Goal: Task Accomplishment & Management: Complete application form

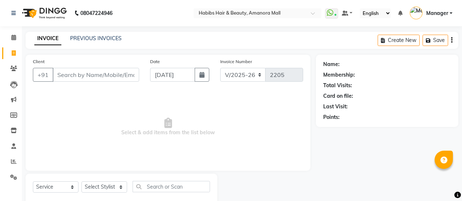
select select "5399"
select select "service"
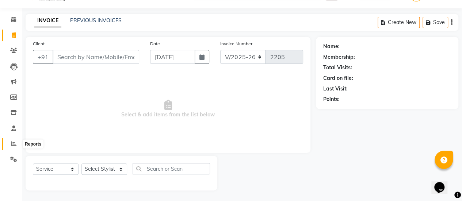
click at [14, 143] on icon at bounding box center [13, 143] width 5 height 5
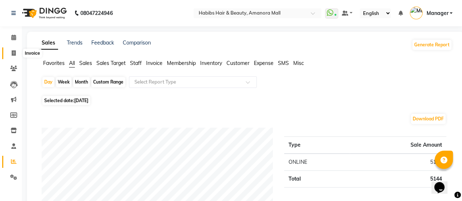
click at [12, 51] on icon at bounding box center [14, 52] width 4 height 5
select select "service"
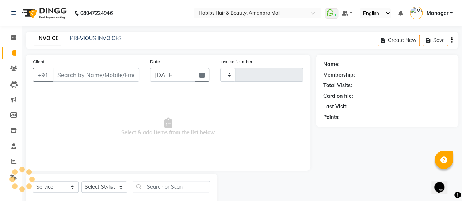
scroll to position [18, 0]
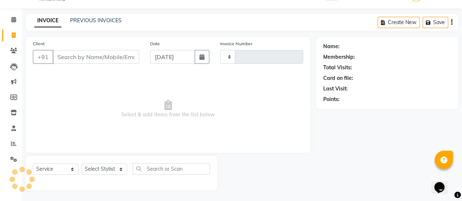
type input "2205"
select select "5399"
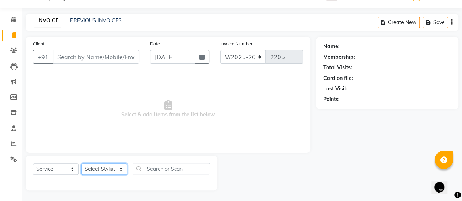
click at [116, 170] on select "Select Stylist [PERSON_NAME] Bhagavantu Kalyani [PERSON_NAME] Manager [PERSON_N…" at bounding box center [104, 169] width 46 height 11
select select "78237"
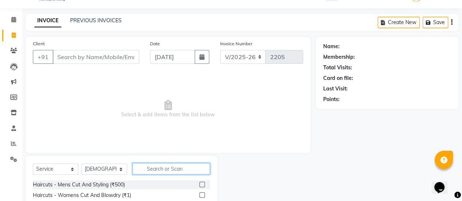
click at [167, 164] on input "text" at bounding box center [171, 168] width 77 height 11
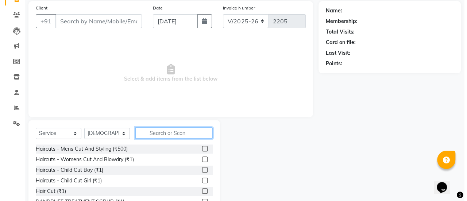
scroll to position [56, 0]
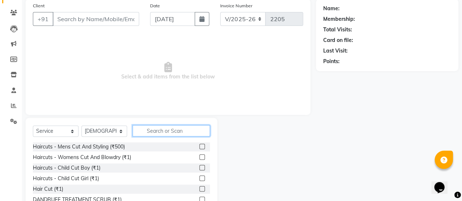
click at [162, 130] on input "text" at bounding box center [171, 130] width 77 height 11
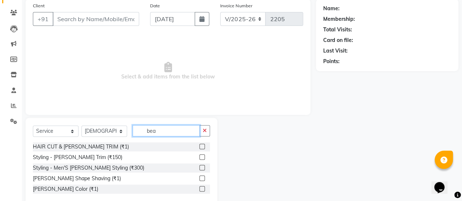
type input "bea"
click at [202, 146] on label at bounding box center [201, 146] width 5 height 5
click at [202, 146] on input "checkbox" at bounding box center [201, 147] width 5 height 5
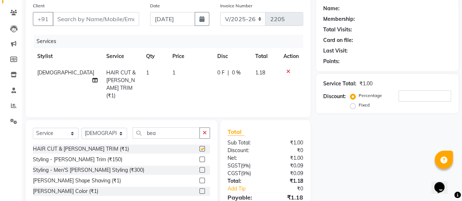
checkbox input "false"
click at [168, 73] on td "1" at bounding box center [190, 84] width 45 height 39
select select "78237"
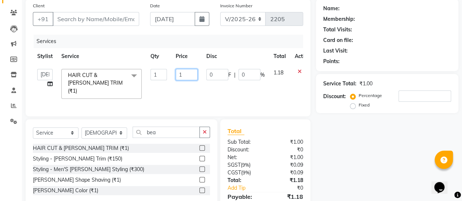
click at [181, 76] on input "1" at bounding box center [187, 74] width 22 height 11
type input "650"
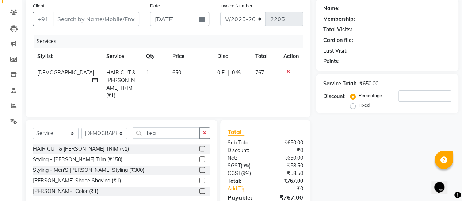
click at [202, 93] on tr "Bhagavantu HAIR CUT & [PERSON_NAME] TRIM (₹1) 1 650 0 F | 0 % 767" at bounding box center [168, 84] width 270 height 39
click at [104, 19] on input "Client" at bounding box center [96, 19] width 87 height 14
type input "6"
type input "0"
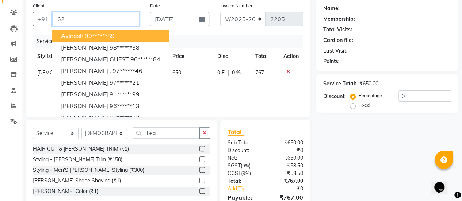
type input "6"
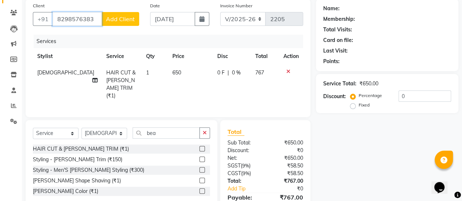
type input "8298576383"
click at [112, 17] on span "Add Client" at bounding box center [120, 18] width 29 height 7
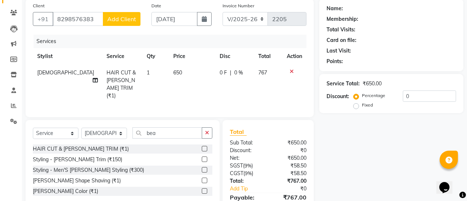
select select "22"
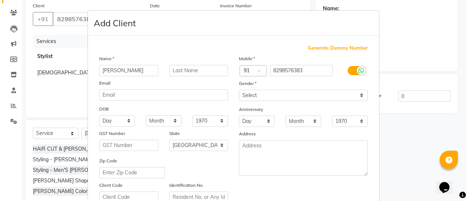
click at [103, 69] on input "[PERSON_NAME]" at bounding box center [128, 70] width 59 height 11
type input "[PERSON_NAME]"
click at [310, 97] on select "Select [DEMOGRAPHIC_DATA] [DEMOGRAPHIC_DATA] Other Prefer Not To Say" at bounding box center [303, 95] width 129 height 11
select select "[DEMOGRAPHIC_DATA]"
click at [239, 90] on select "Select [DEMOGRAPHIC_DATA] [DEMOGRAPHIC_DATA] Other Prefer Not To Say" at bounding box center [303, 95] width 129 height 11
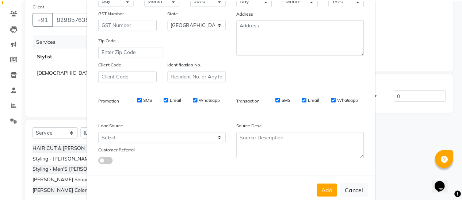
scroll to position [134, 0]
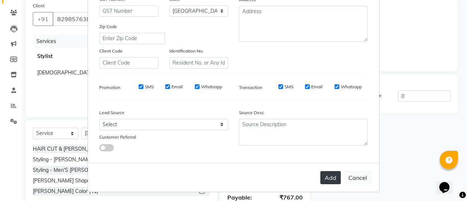
click at [326, 173] on button "Add" at bounding box center [331, 177] width 20 height 13
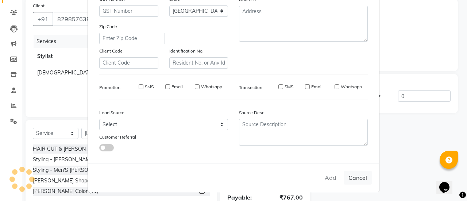
type input "82******83"
select select
select select "null"
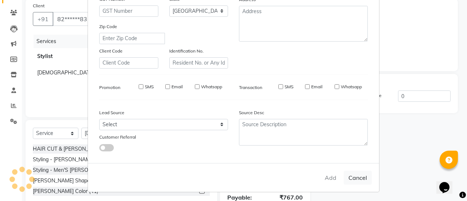
select select
checkbox input "false"
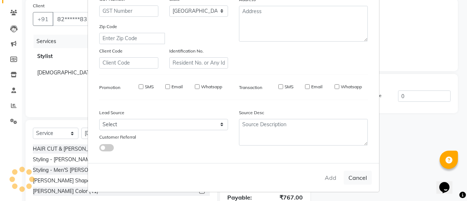
checkbox input "false"
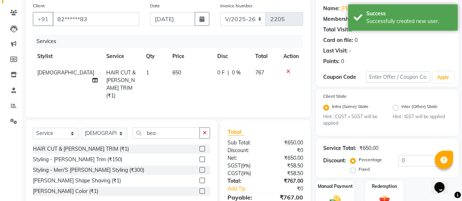
scroll to position [93, 0]
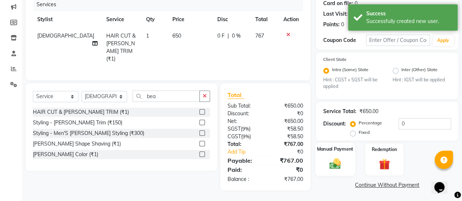
click at [338, 158] on img at bounding box center [335, 163] width 19 height 13
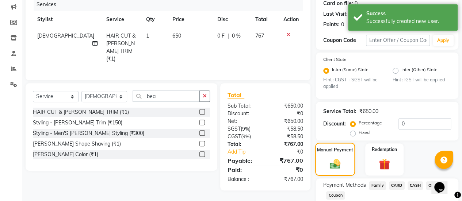
scroll to position [139, 0]
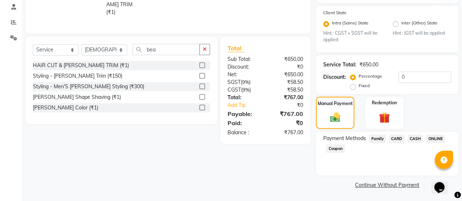
click at [433, 139] on span "ONLINE" at bounding box center [435, 139] width 19 height 8
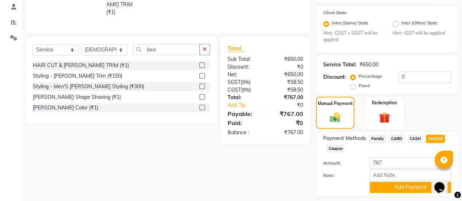
scroll to position [160, 0]
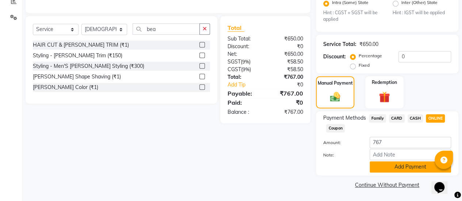
click at [382, 167] on button "Add Payment" at bounding box center [410, 166] width 81 height 11
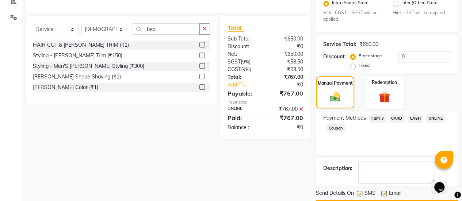
scroll to position [180, 0]
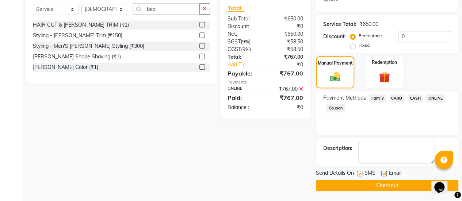
click at [383, 172] on label at bounding box center [383, 173] width 5 height 5
click at [383, 172] on input "checkbox" at bounding box center [383, 174] width 5 height 5
checkbox input "false"
click at [372, 184] on button "Checkout" at bounding box center [387, 185] width 142 height 11
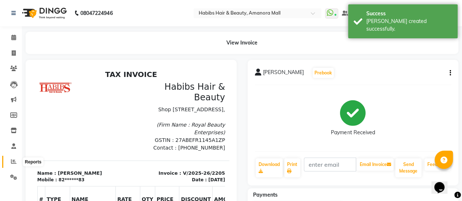
click at [12, 161] on icon at bounding box center [13, 161] width 5 height 5
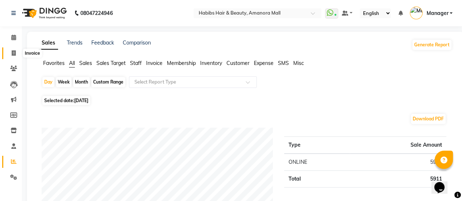
click at [14, 53] on icon at bounding box center [14, 52] width 4 height 5
select select "5399"
select select "service"
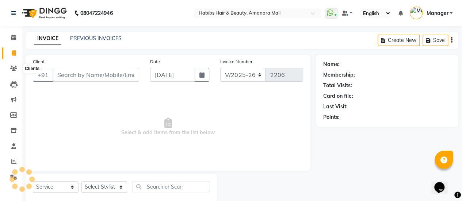
scroll to position [18, 0]
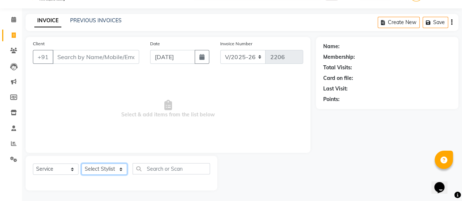
click at [113, 171] on select "Select Stylist [PERSON_NAME] Bhagavantu Kalyani [PERSON_NAME] Manager [PERSON_N…" at bounding box center [104, 169] width 46 height 11
select select "37551"
click at [81, 164] on select "Select Stylist [PERSON_NAME] Bhagavantu Kalyani [PERSON_NAME] Manager [PERSON_N…" at bounding box center [104, 169] width 46 height 11
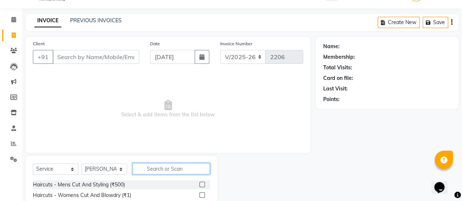
click at [171, 168] on input "text" at bounding box center [171, 168] width 77 height 11
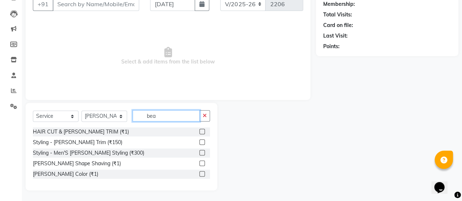
type input "bea"
click at [202, 131] on label at bounding box center [201, 131] width 5 height 5
click at [202, 131] on input "checkbox" at bounding box center [201, 132] width 5 height 5
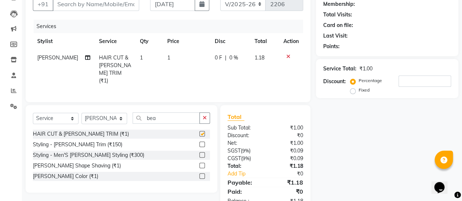
checkbox input "false"
click at [169, 59] on td "1" at bounding box center [186, 69] width 47 height 39
select select "37551"
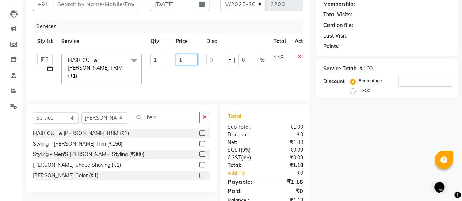
click at [187, 60] on input "1" at bounding box center [187, 59] width 22 height 11
type input "650"
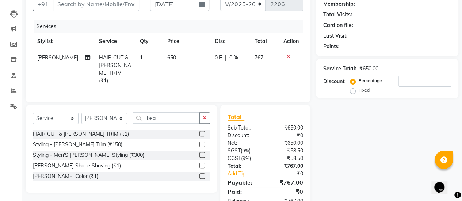
click at [183, 73] on td "650" at bounding box center [186, 69] width 47 height 39
select select "37551"
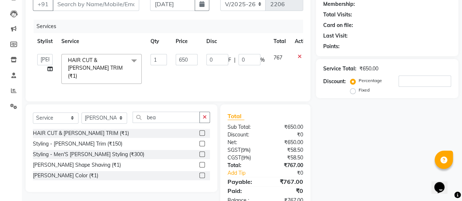
scroll to position [0, 0]
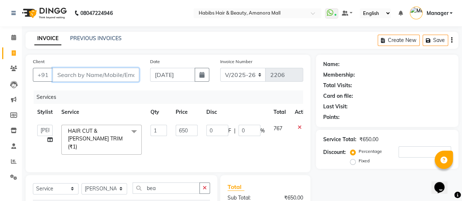
click at [77, 76] on input "Client" at bounding box center [96, 75] width 87 height 14
click at [99, 74] on input "Client" at bounding box center [96, 75] width 87 height 14
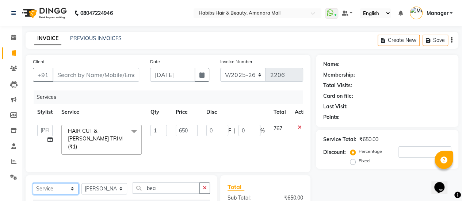
click at [72, 187] on select "Select Service Product Membership Package Voucher Prepaid Gift Card" at bounding box center [56, 188] width 46 height 11
click at [33, 183] on select "Select Service Product Membership Package Voucher Prepaid Gift Card" at bounding box center [56, 188] width 46 height 11
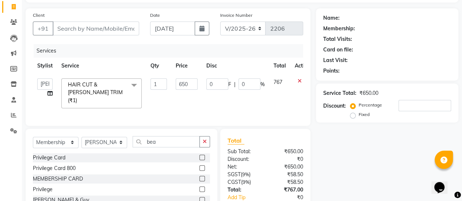
click at [199, 155] on label at bounding box center [201, 157] width 5 height 5
click at [199, 156] on input "checkbox" at bounding box center [201, 158] width 5 height 5
select select "select"
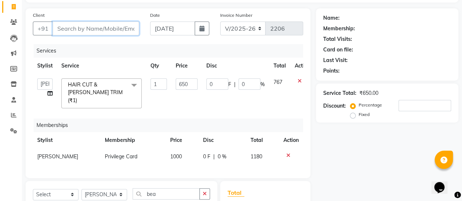
click at [122, 29] on input "Client" at bounding box center [96, 29] width 87 height 14
type input "8"
type input "0"
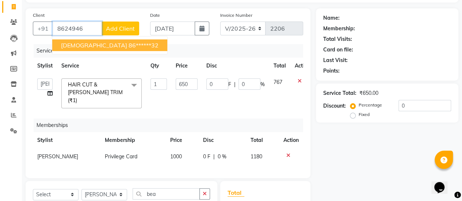
click at [129, 43] on ngb-highlight "86******32" at bounding box center [144, 45] width 30 height 7
type input "86******32"
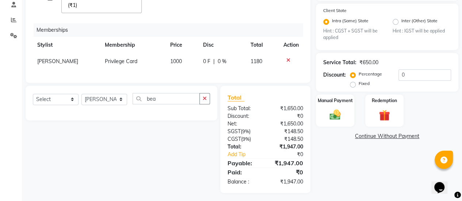
scroll to position [0, 0]
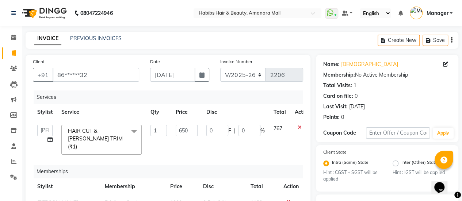
click at [300, 127] on icon at bounding box center [300, 127] width 4 height 5
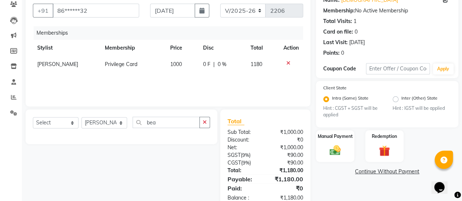
scroll to position [66, 0]
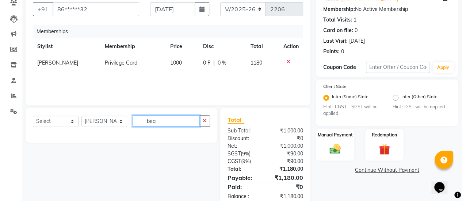
click at [165, 121] on input "bea" at bounding box center [166, 120] width 67 height 11
type input "b"
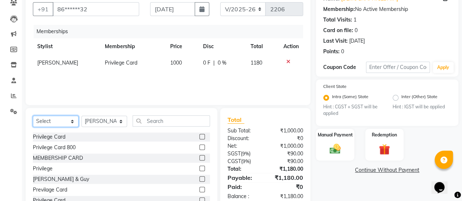
click at [70, 122] on select "Select Service Product Package Voucher Prepaid Gift Card" at bounding box center [56, 121] width 46 height 11
select select "service"
click at [33, 116] on select "Select Service Product Package Voucher Prepaid Gift Card" at bounding box center [56, 121] width 46 height 11
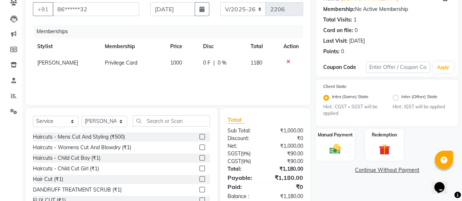
click at [199, 135] on label at bounding box center [201, 136] width 5 height 5
click at [199, 135] on input "checkbox" at bounding box center [201, 137] width 5 height 5
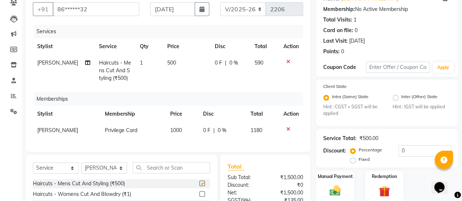
checkbox input "false"
click at [167, 60] on span "500" at bounding box center [171, 63] width 9 height 7
select select "37551"
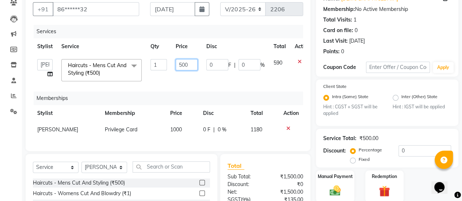
click at [181, 65] on input "500" at bounding box center [187, 64] width 22 height 11
type input "400"
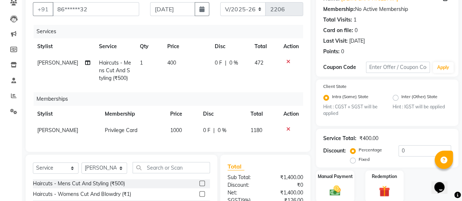
click at [215, 77] on td "0 F | 0 %" at bounding box center [229, 71] width 39 height 32
select select "37551"
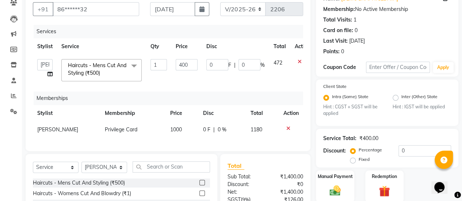
scroll to position [142, 0]
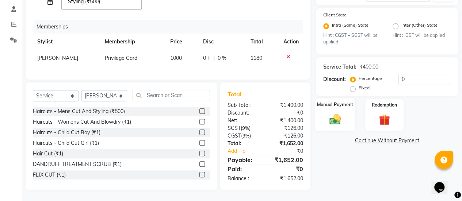
click at [329, 114] on img at bounding box center [335, 119] width 19 height 13
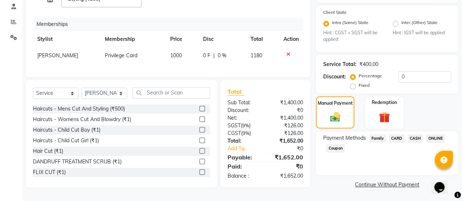
click at [395, 137] on span "CARD" at bounding box center [397, 138] width 16 height 8
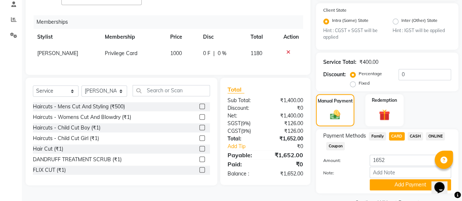
scroll to position [160, 0]
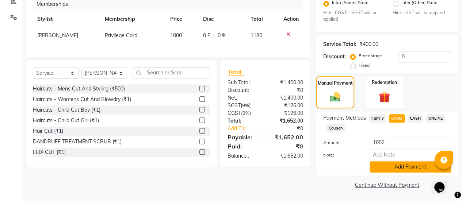
click at [386, 164] on button "Add Payment" at bounding box center [410, 166] width 81 height 11
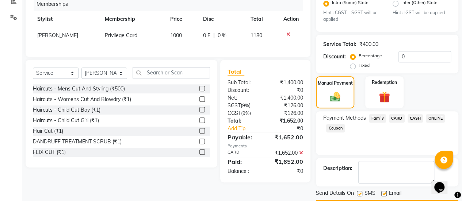
scroll to position [180, 0]
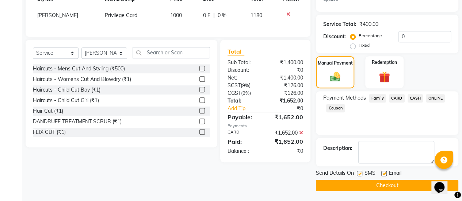
click at [384, 171] on label at bounding box center [383, 173] width 5 height 5
click at [384, 172] on input "checkbox" at bounding box center [383, 174] width 5 height 5
checkbox input "false"
click at [371, 184] on button "Checkout" at bounding box center [387, 185] width 142 height 11
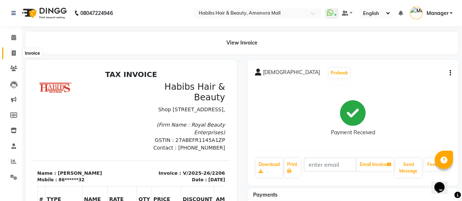
click at [12, 49] on span at bounding box center [13, 53] width 13 height 8
select select "service"
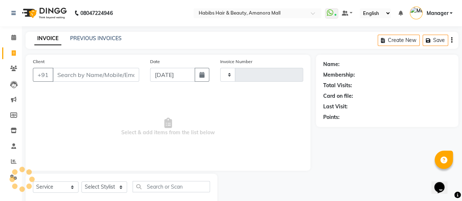
type input "2207"
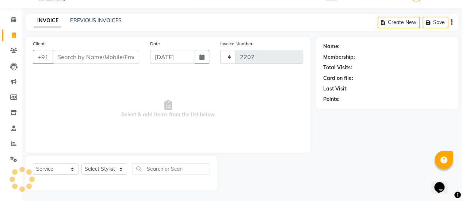
select select "5399"
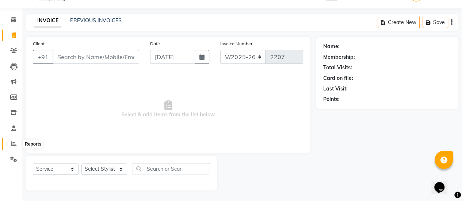
click at [14, 143] on icon at bounding box center [13, 143] width 5 height 5
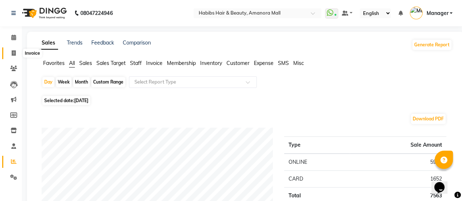
click at [12, 51] on icon at bounding box center [14, 52] width 4 height 5
select select "service"
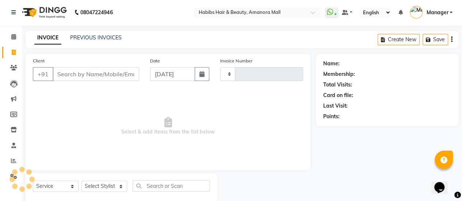
type input "2207"
select select "5399"
